Goal: Task Accomplishment & Management: Manage account settings

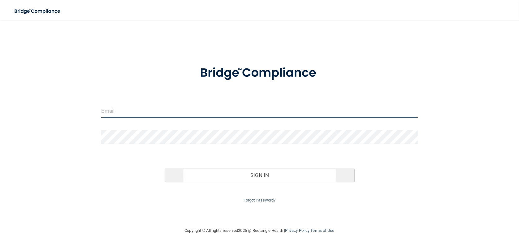
type input "[PERSON_NAME][EMAIL_ADDRESS][DOMAIN_NAME]"
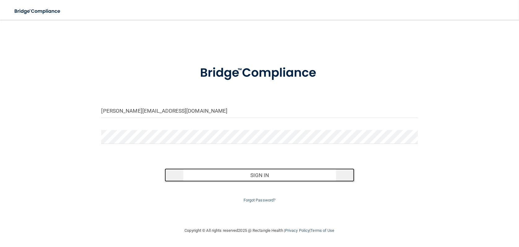
click at [259, 176] on button "Sign In" at bounding box center [260, 175] width 190 height 14
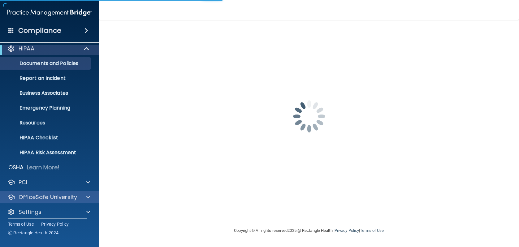
scroll to position [10, 0]
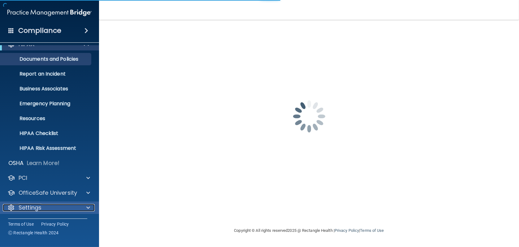
click at [37, 208] on p "Settings" at bounding box center [30, 207] width 23 height 7
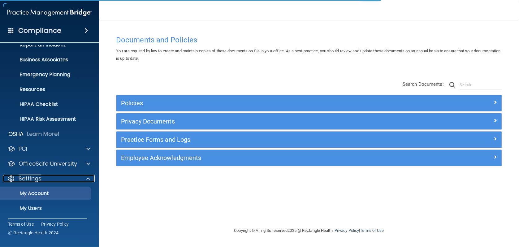
scroll to position [69, 0]
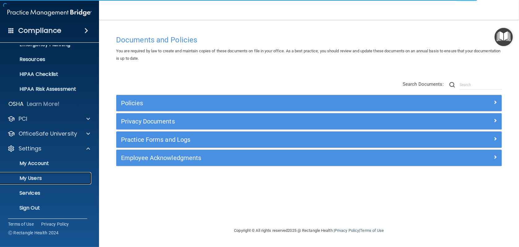
click at [36, 178] on p "My Users" at bounding box center [46, 178] width 84 height 6
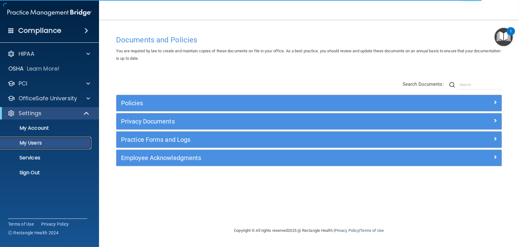
select select "20"
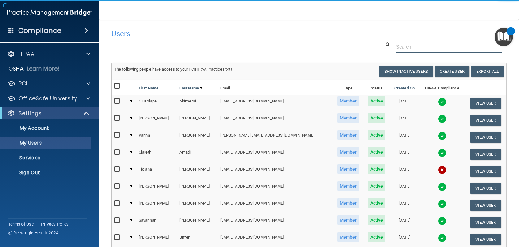
click at [414, 46] on input "text" at bounding box center [449, 46] width 106 height 11
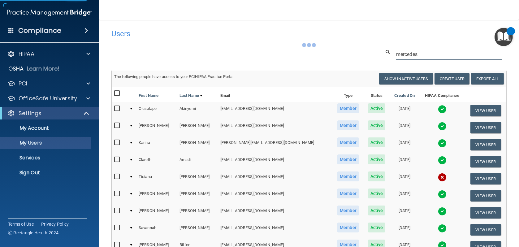
type input "mercedes"
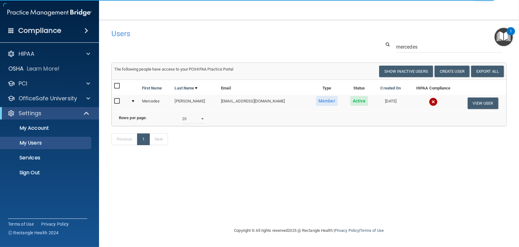
click at [117, 101] on input "checkbox" at bounding box center [117, 101] width 7 height 5
checkbox input "true"
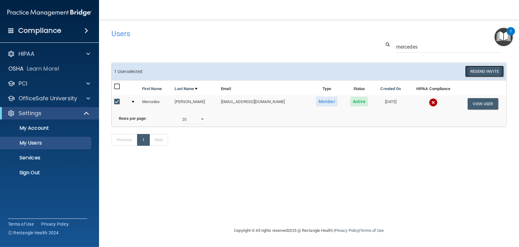
click at [485, 71] on button "Resend Invite" at bounding box center [484, 71] width 39 height 11
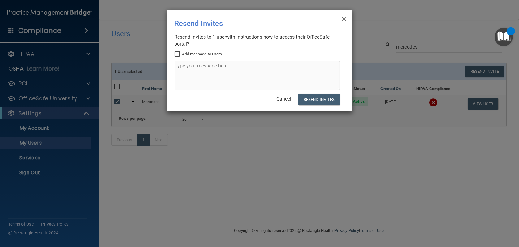
click at [176, 53] on input "Add message to users" at bounding box center [177, 54] width 7 height 5
checkbox input "true"
drag, startPoint x: 260, startPoint y: 67, endPoint x: 176, endPoint y: 65, distance: 84.2
click at [176, 65] on textarea at bounding box center [256, 75] width 165 height 29
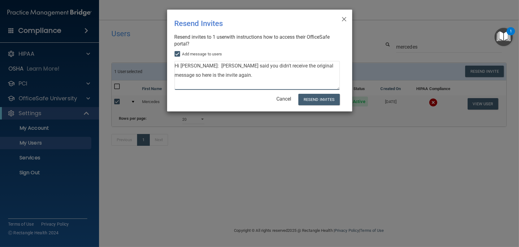
scroll to position [6, 0]
type textarea "Hi [PERSON_NAME]: [PERSON_NAME] said you didn't receive the original message so…"
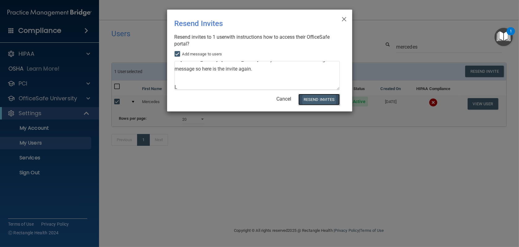
click at [332, 102] on button "Resend Invites" at bounding box center [318, 99] width 41 height 11
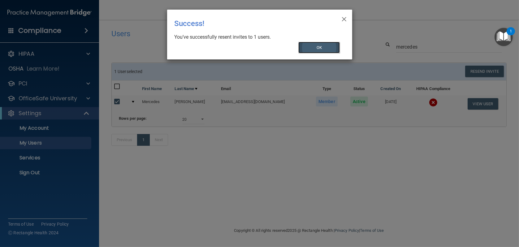
click at [323, 45] on button "OK" at bounding box center [318, 47] width 41 height 11
